Goal: Find specific page/section: Find specific page/section

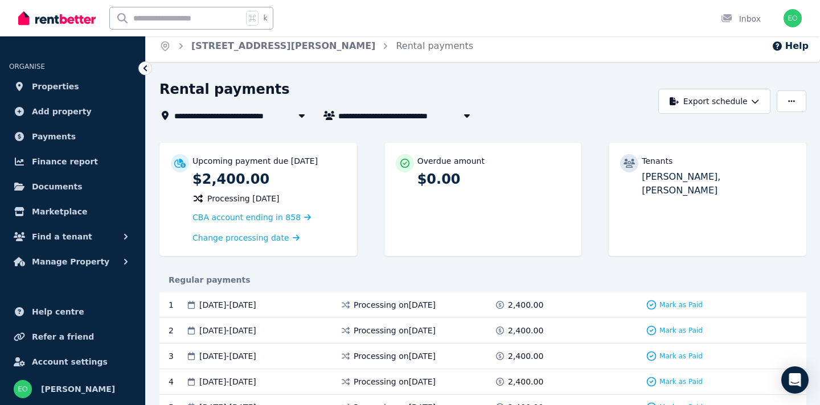
scroll to position [71, 0]
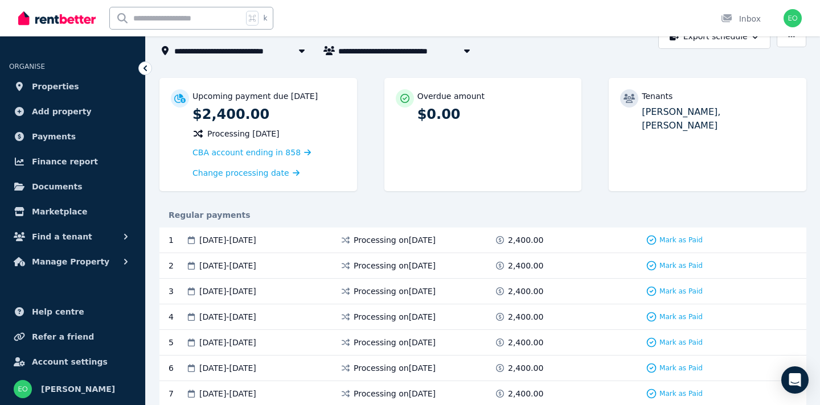
click at [522, 240] on span "2,400.00" at bounding box center [525, 240] width 35 height 11
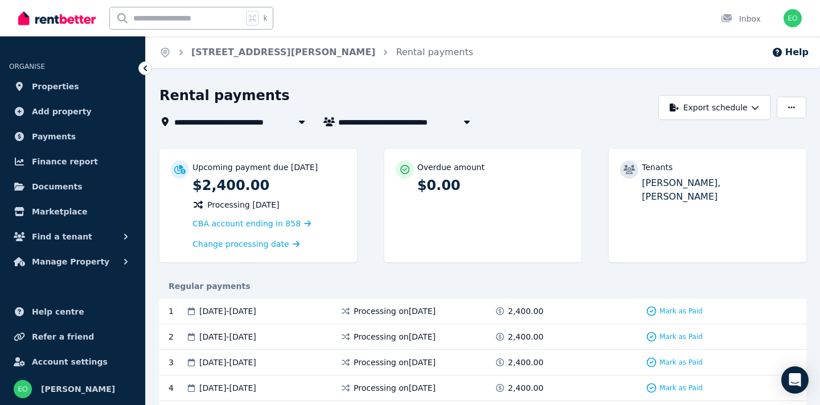
scroll to position [0, 0]
click at [78, 256] on span "Manage Property" at bounding box center [70, 262] width 77 height 14
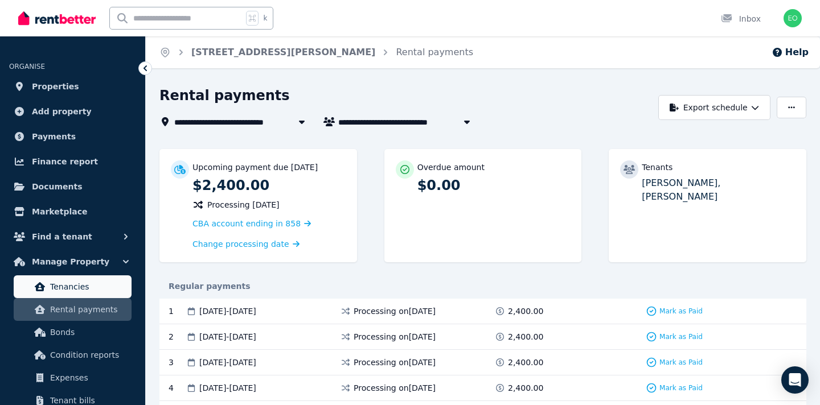
click at [75, 280] on span "Tenancies" at bounding box center [88, 287] width 77 height 14
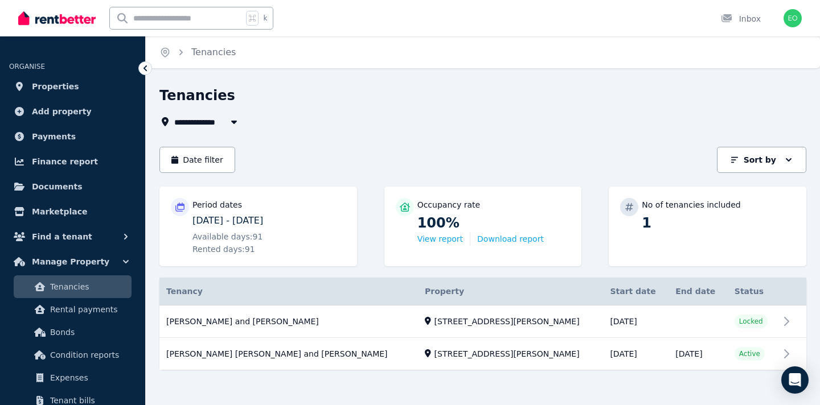
scroll to position [6, 0]
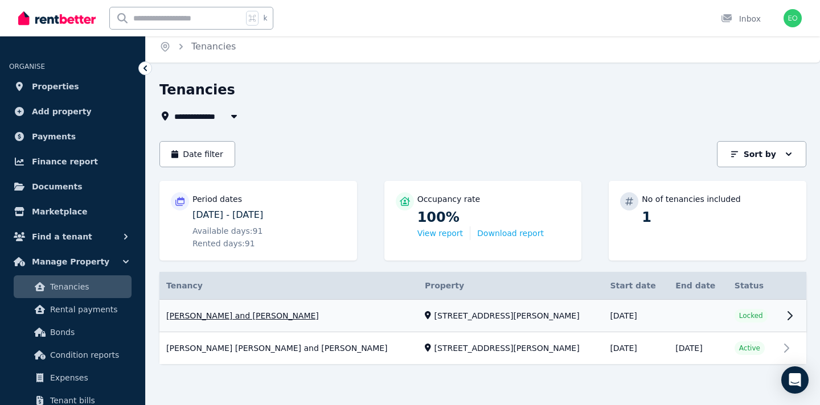
click at [672, 314] on link "View property details" at bounding box center [482, 316] width 647 height 32
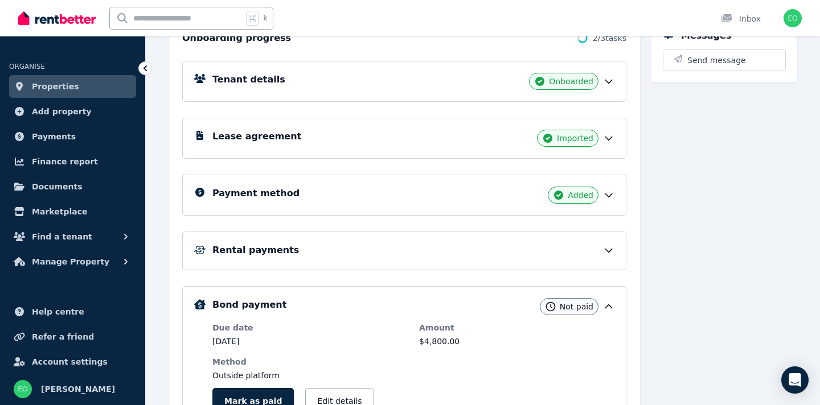
scroll to position [172, 0]
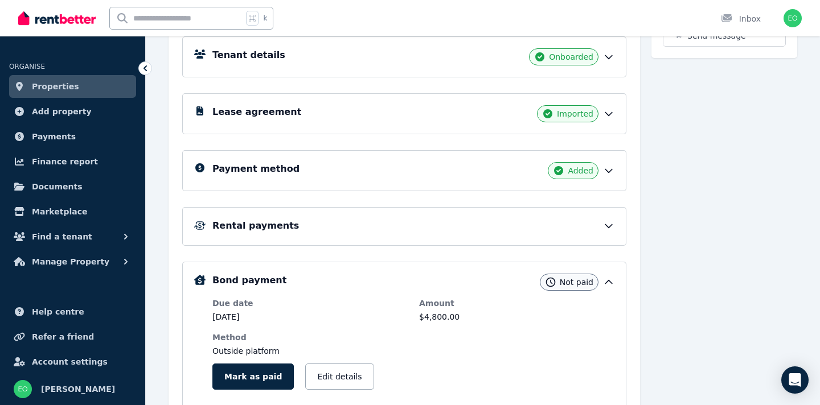
click at [604, 231] on icon at bounding box center [608, 225] width 11 height 11
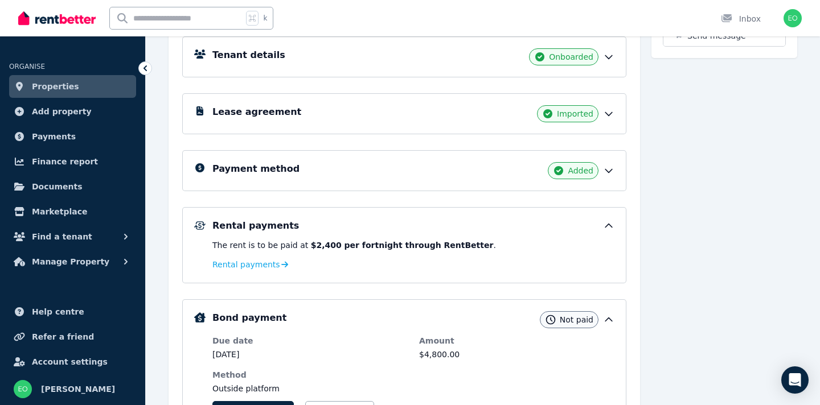
click at [608, 227] on icon at bounding box center [608, 225] width 11 height 11
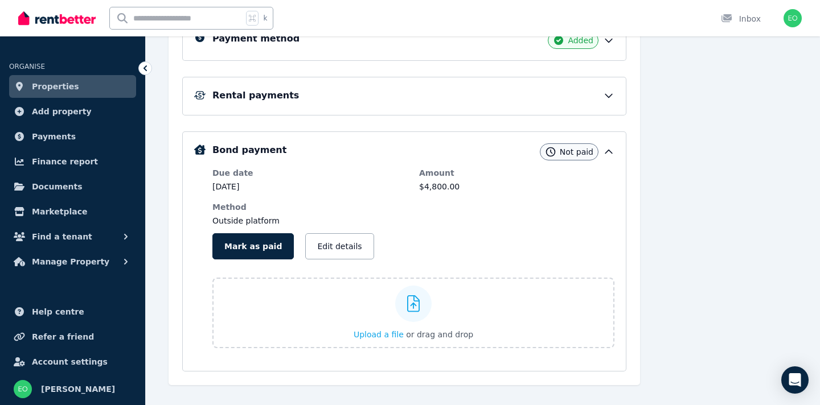
scroll to position [321, 0]
